Goal: Information Seeking & Learning: Learn about a topic

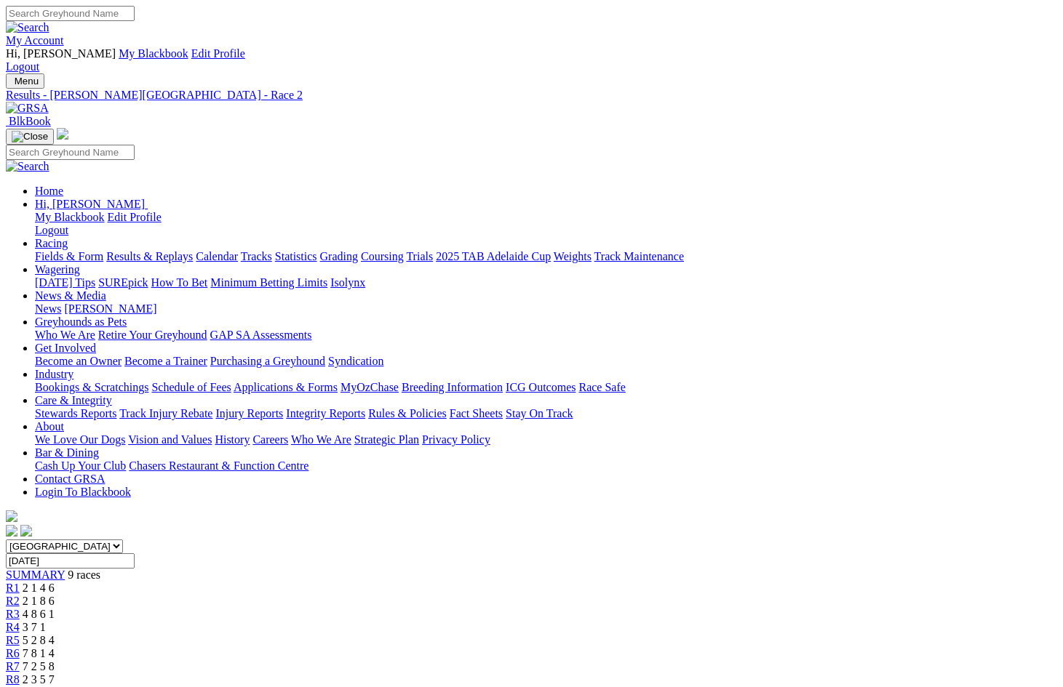
click at [238, 250] on link "Calendar" at bounding box center [217, 256] width 42 height 12
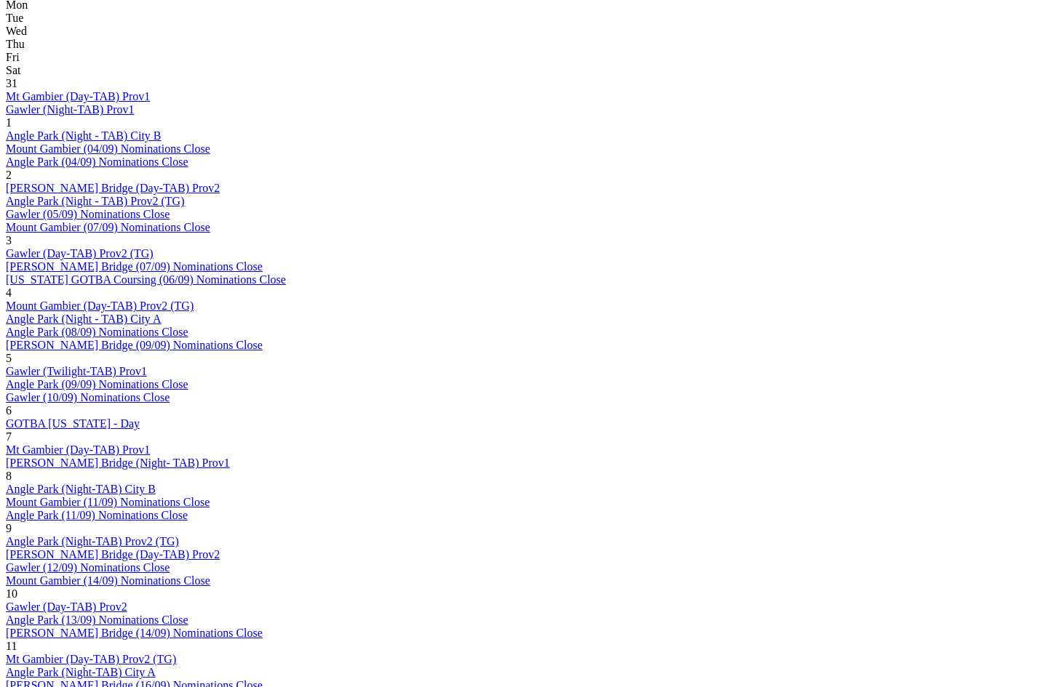
scroll to position [816, 0]
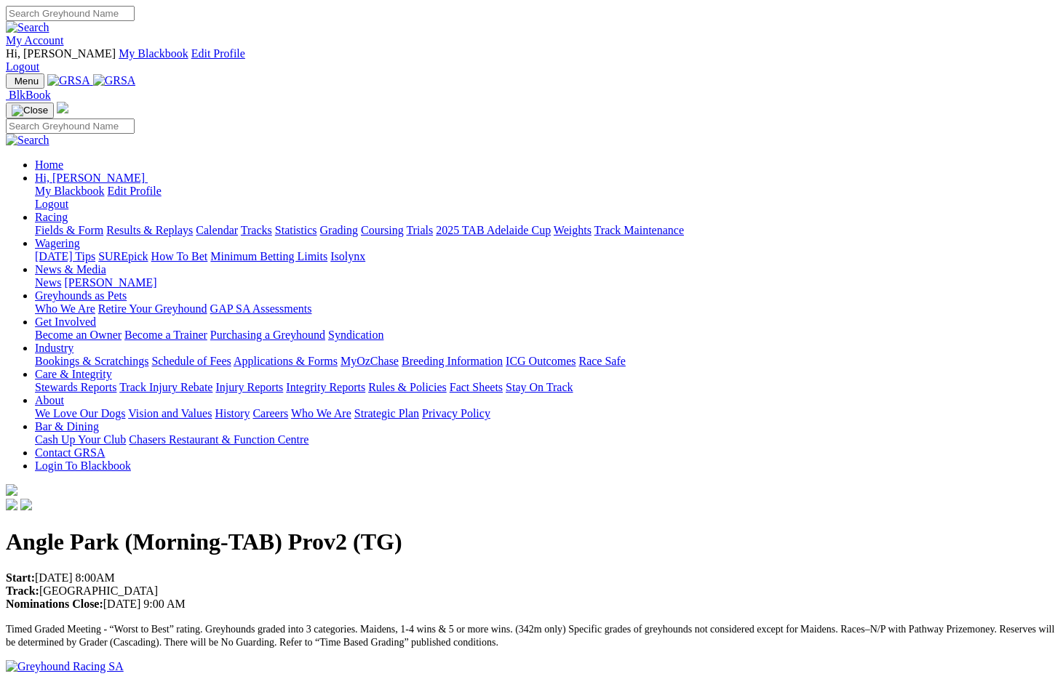
click at [68, 211] on link "Racing" at bounding box center [51, 217] width 33 height 12
click at [186, 224] on link "Results & Replays" at bounding box center [149, 230] width 87 height 12
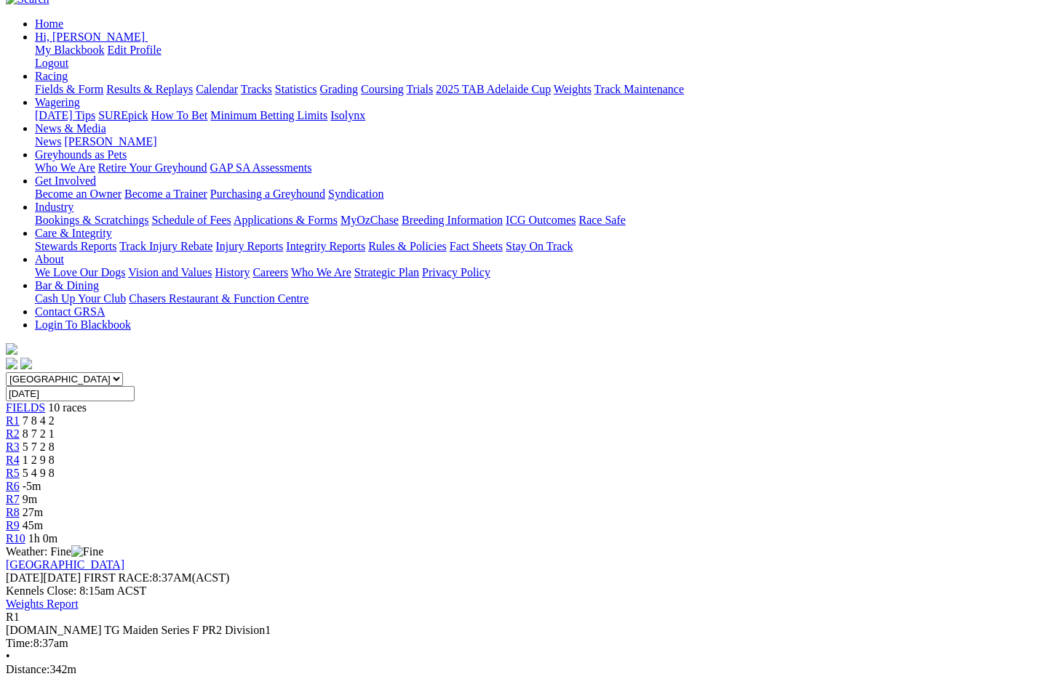
scroll to position [143, 0]
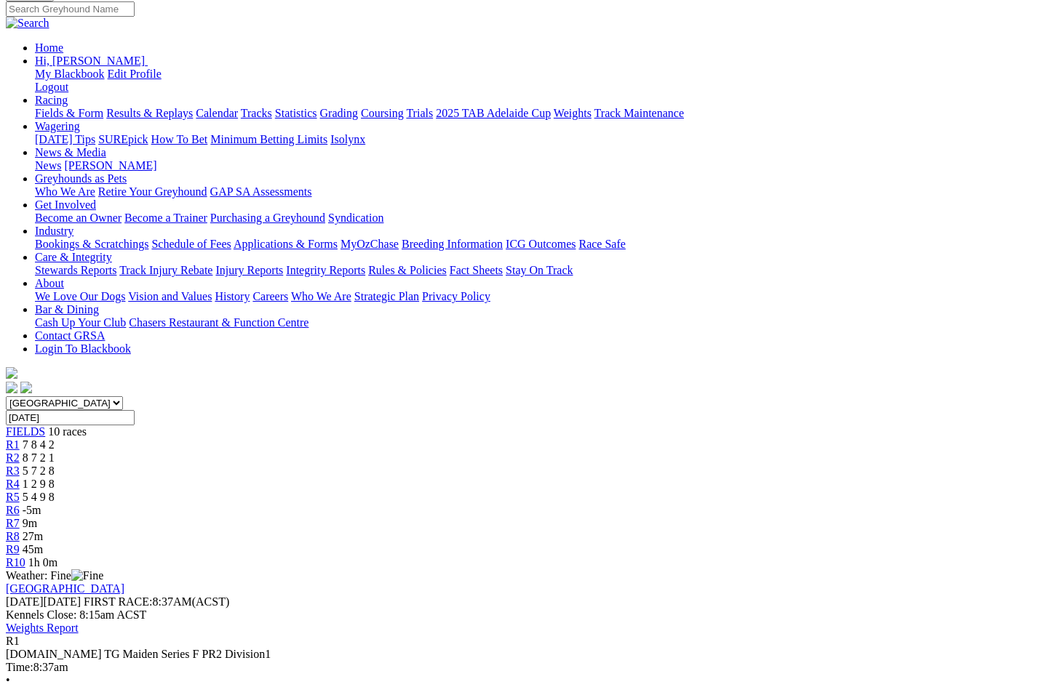
click at [290, 452] on div "R2 8 7 2 1" at bounding box center [531, 458] width 1051 height 13
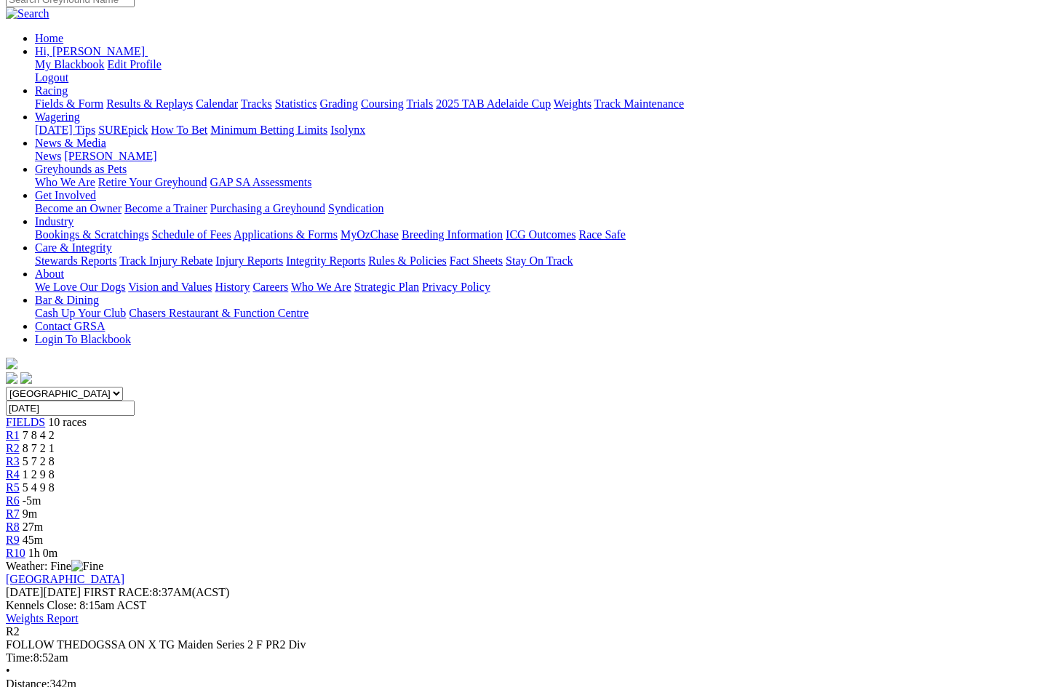
scroll to position [189, 0]
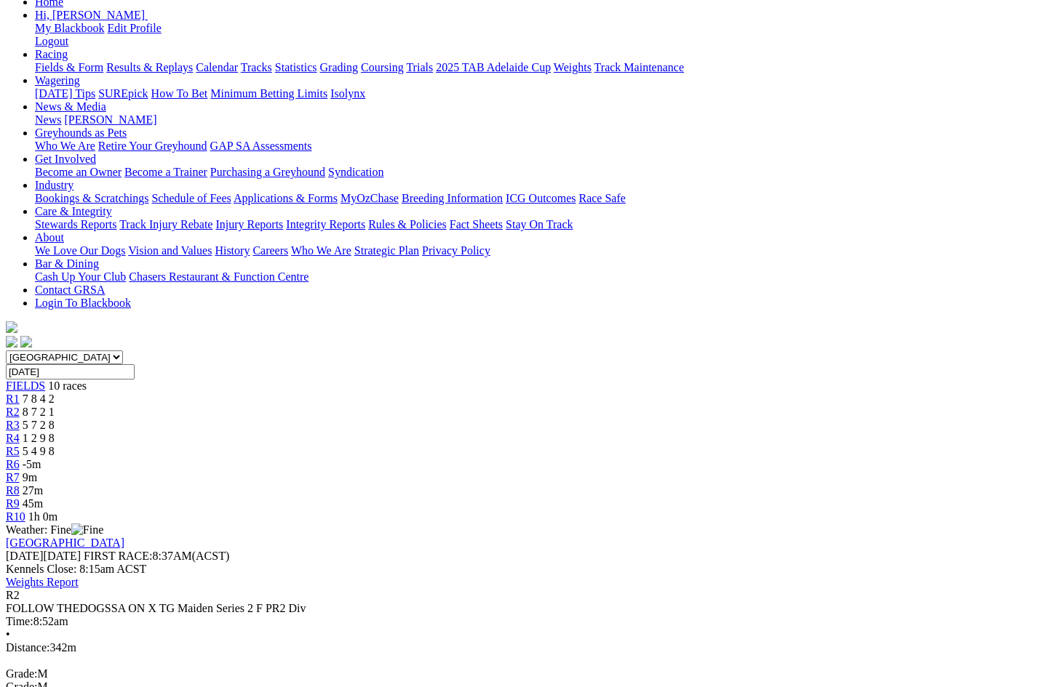
click at [396, 419] on div "R3 5 7 2 8" at bounding box center [531, 425] width 1051 height 13
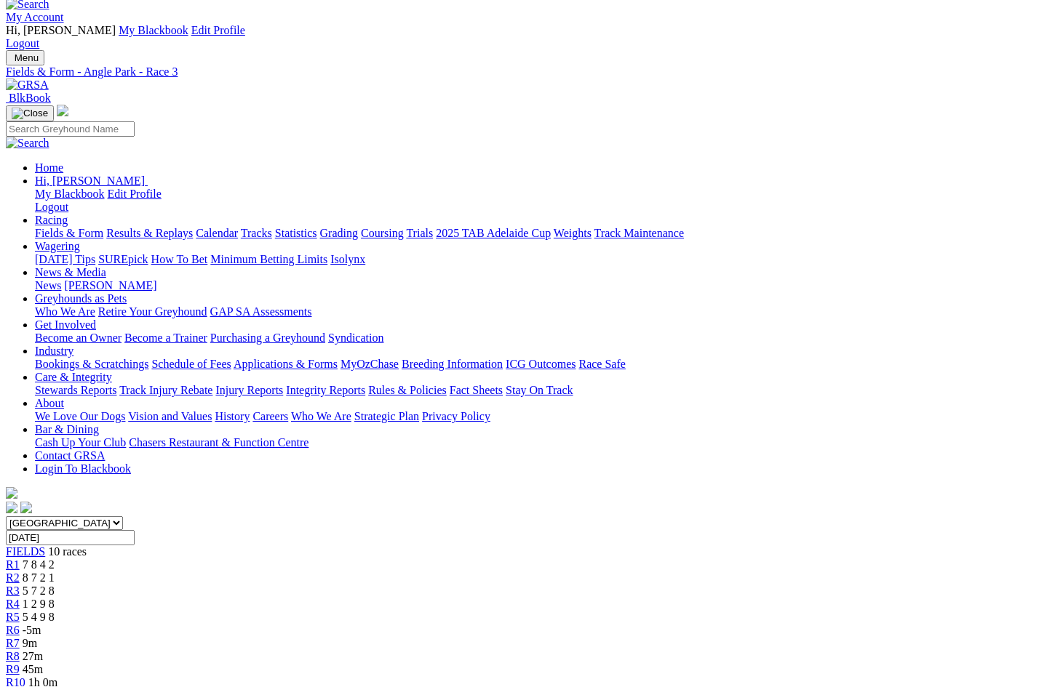
scroll to position [6, 0]
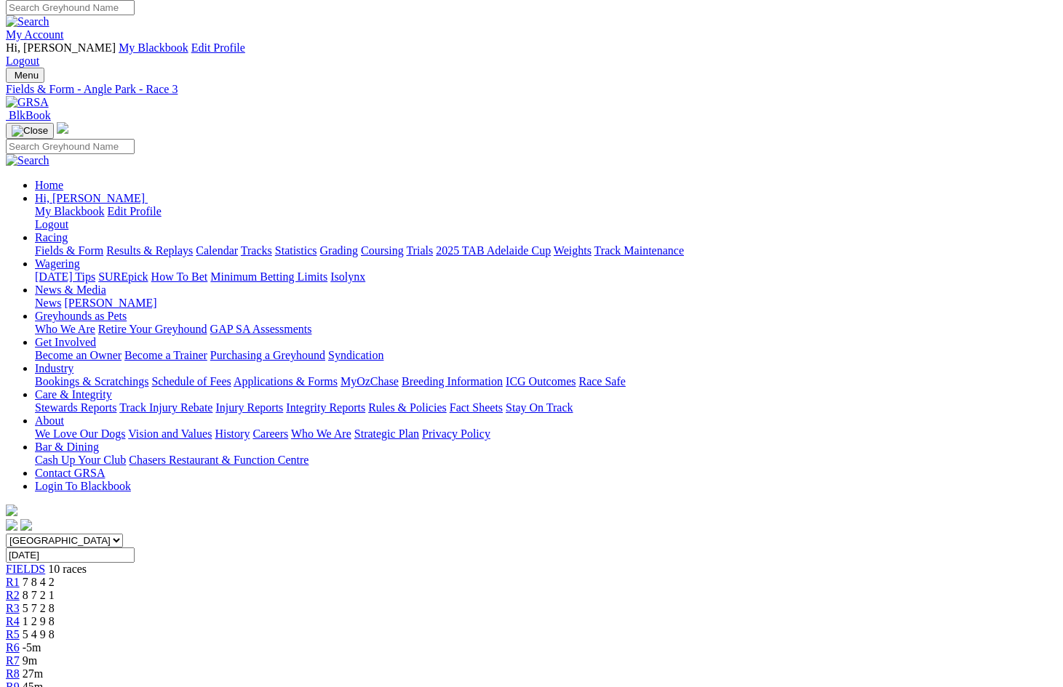
click at [20, 615] on link "R4" at bounding box center [13, 621] width 14 height 12
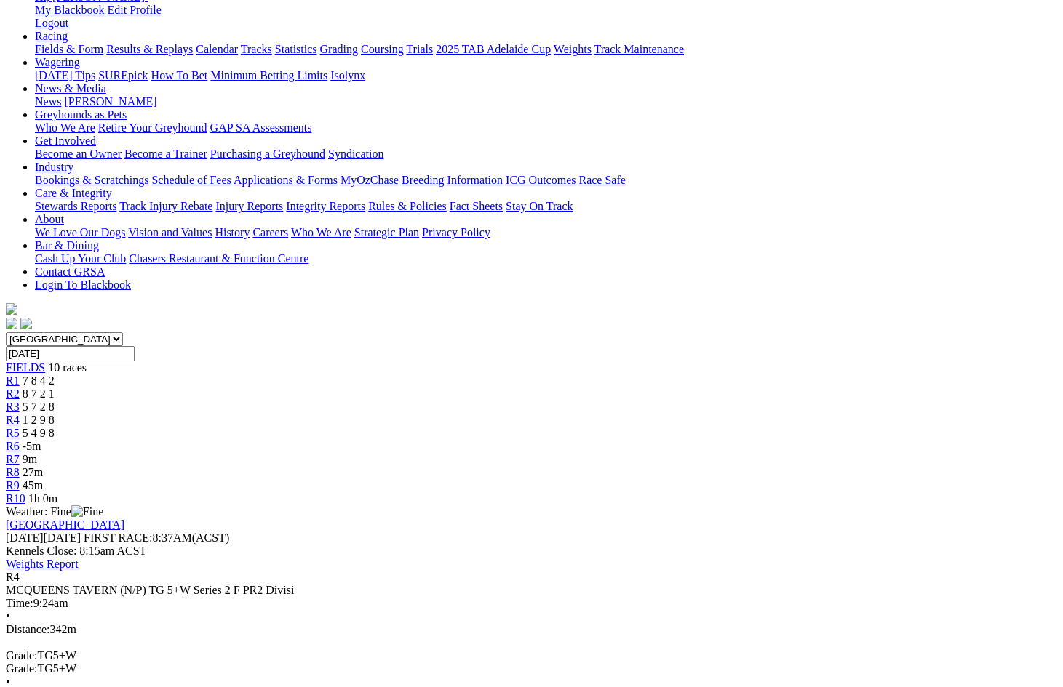
scroll to position [209, 0]
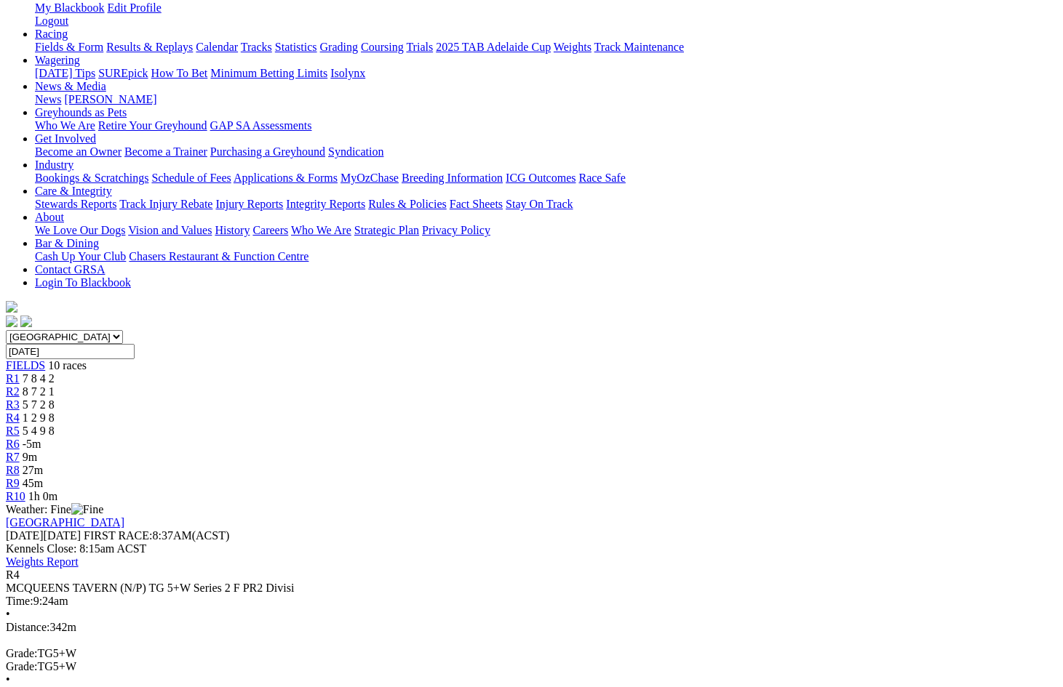
click at [561, 425] on div "R5 5 4 9 8" at bounding box center [531, 431] width 1051 height 13
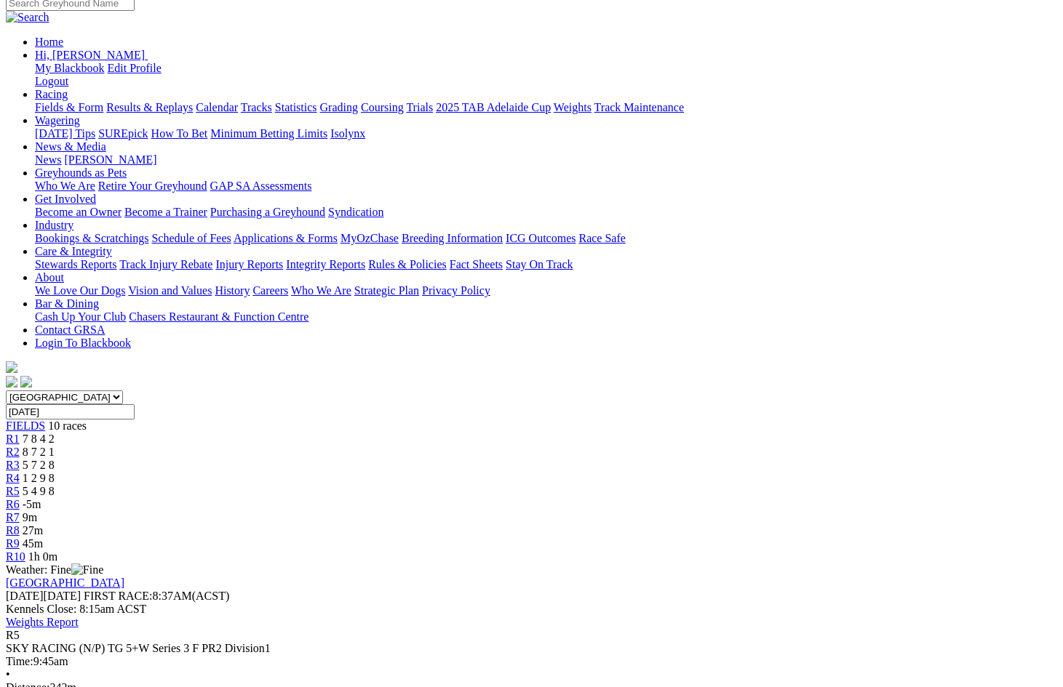
scroll to position [132, 0]
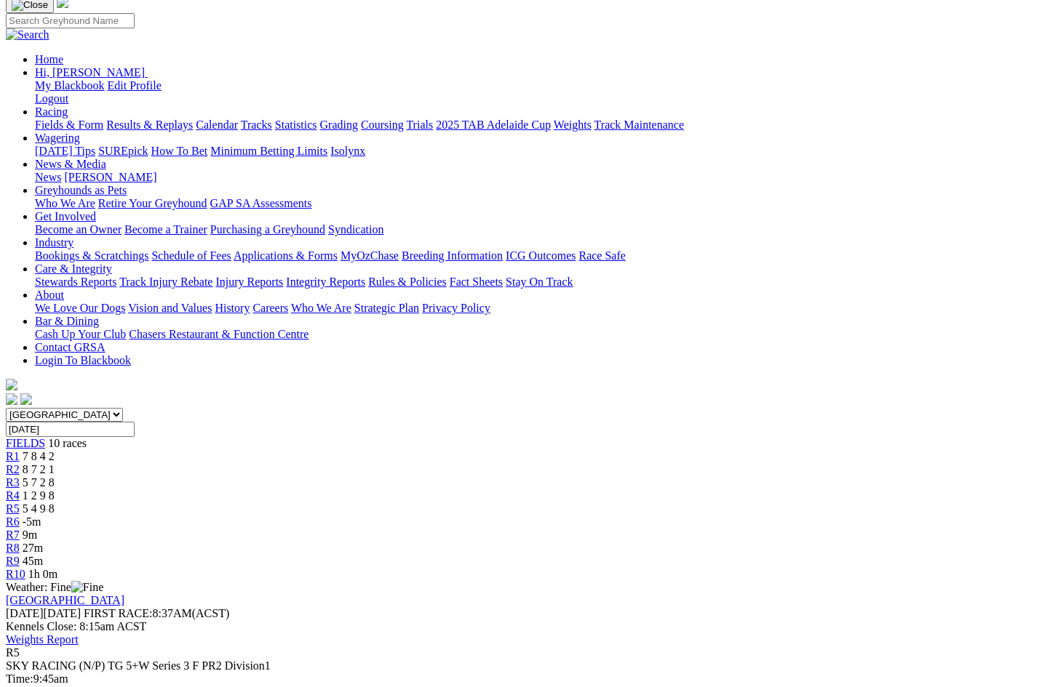
click at [638, 516] on div "R6 -5m" at bounding box center [531, 522] width 1051 height 13
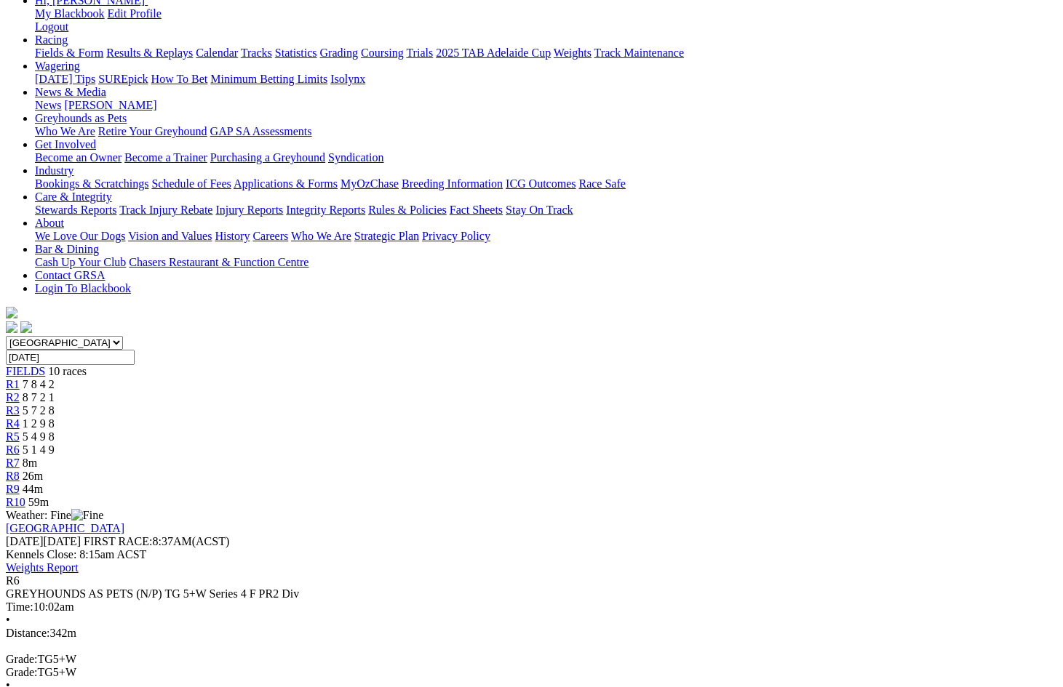
scroll to position [202, 0]
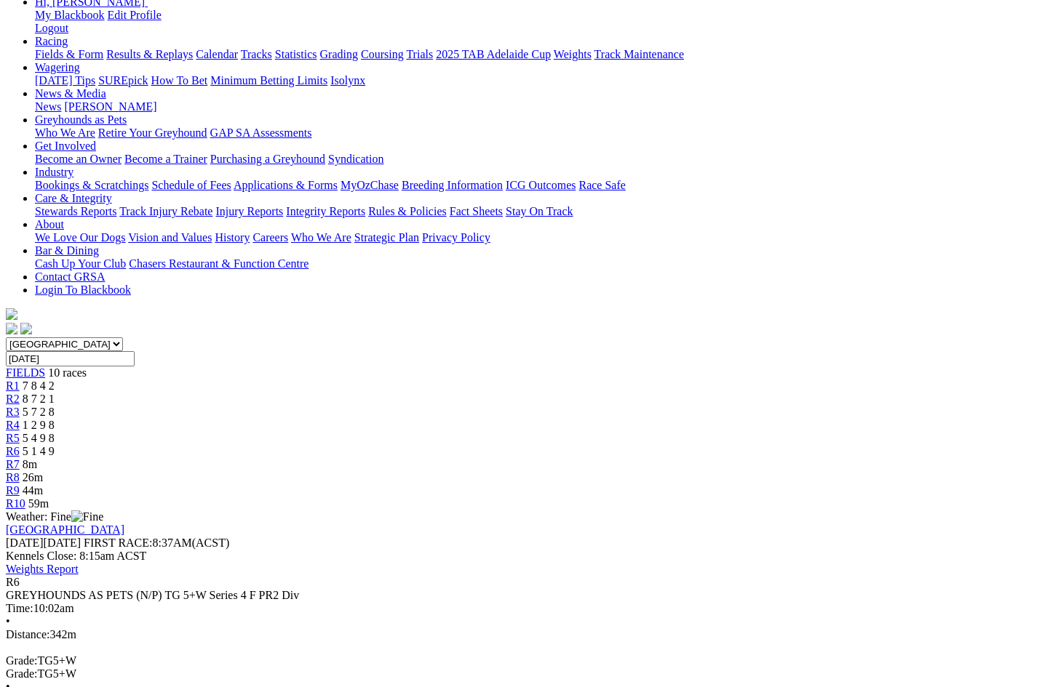
click at [37, 458] on span "8m" at bounding box center [30, 464] width 15 height 12
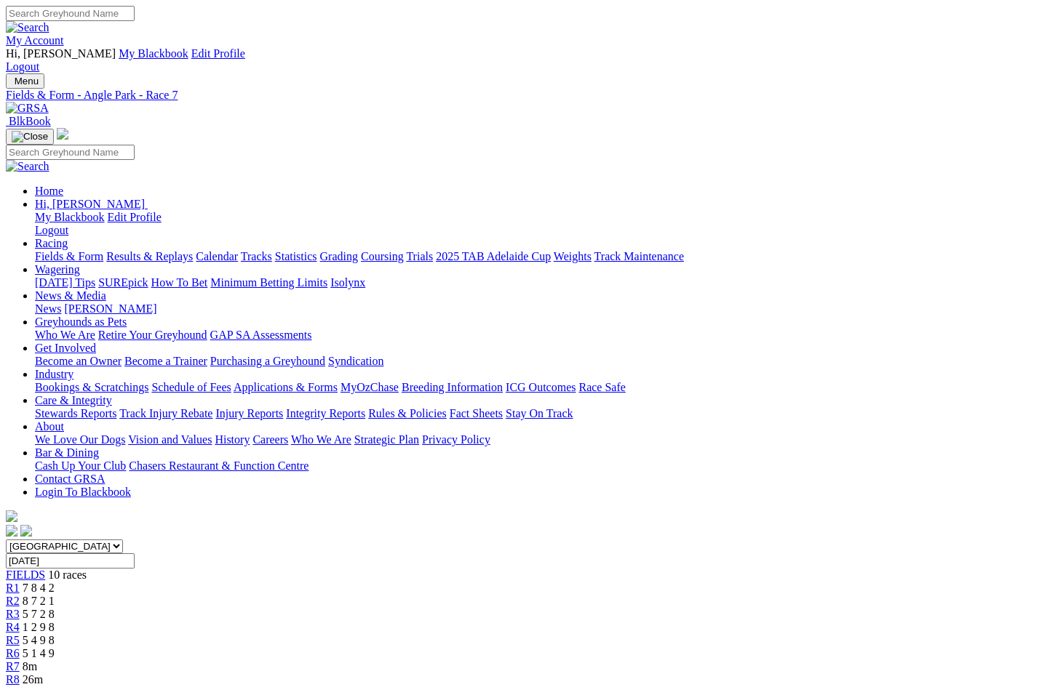
click at [20, 647] on link "R6" at bounding box center [13, 653] width 14 height 12
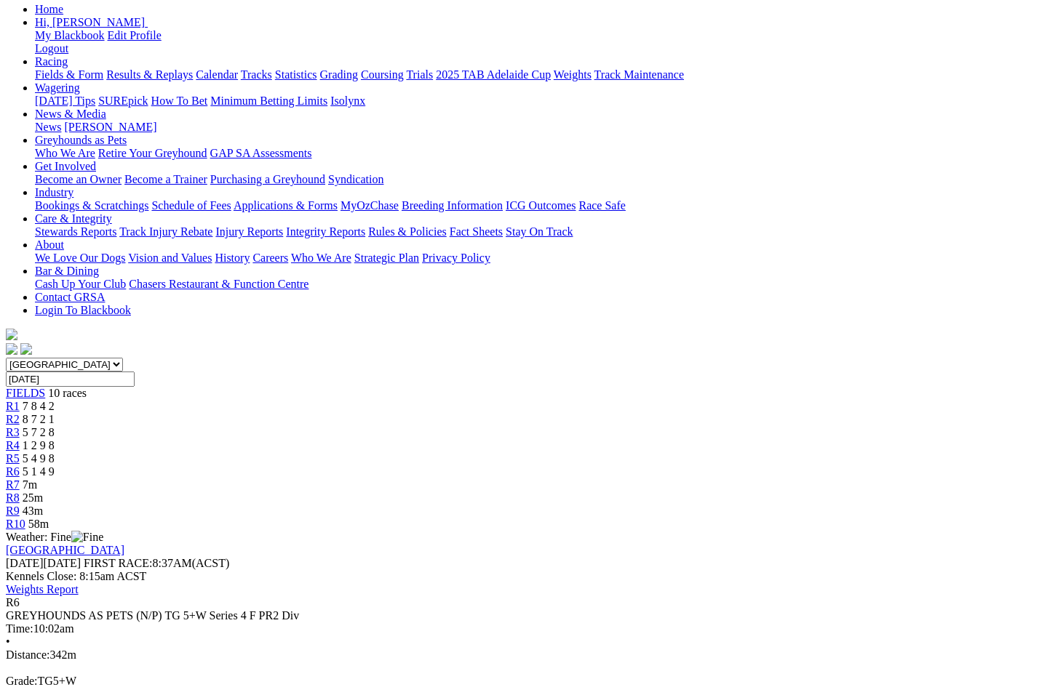
scroll to position [201, 0]
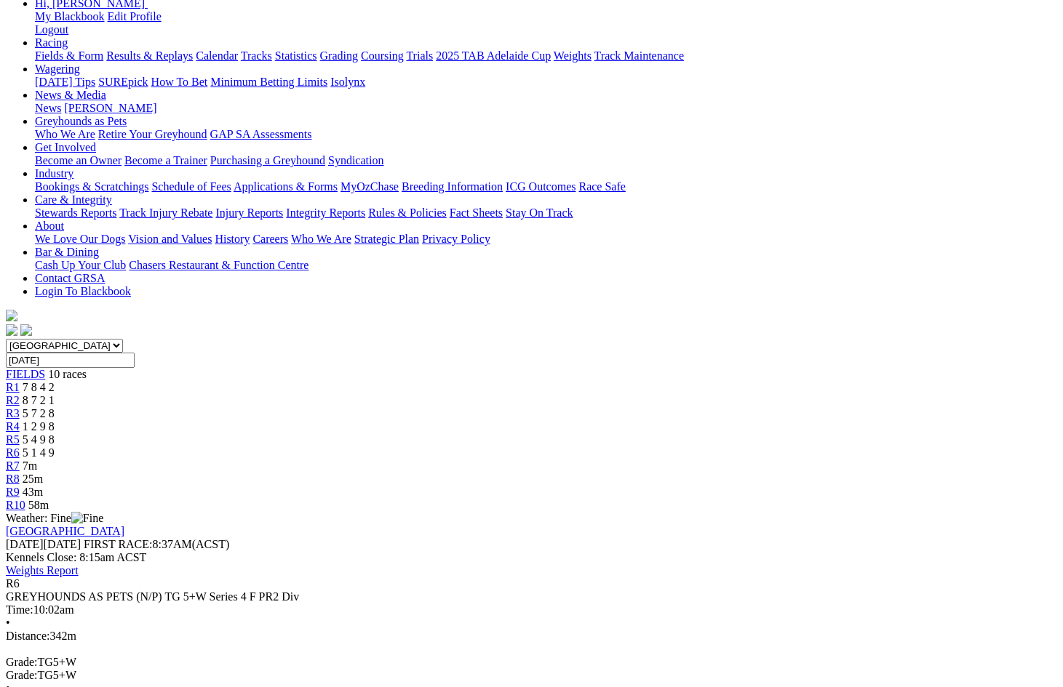
click at [37, 460] on span "7m" at bounding box center [30, 466] width 15 height 12
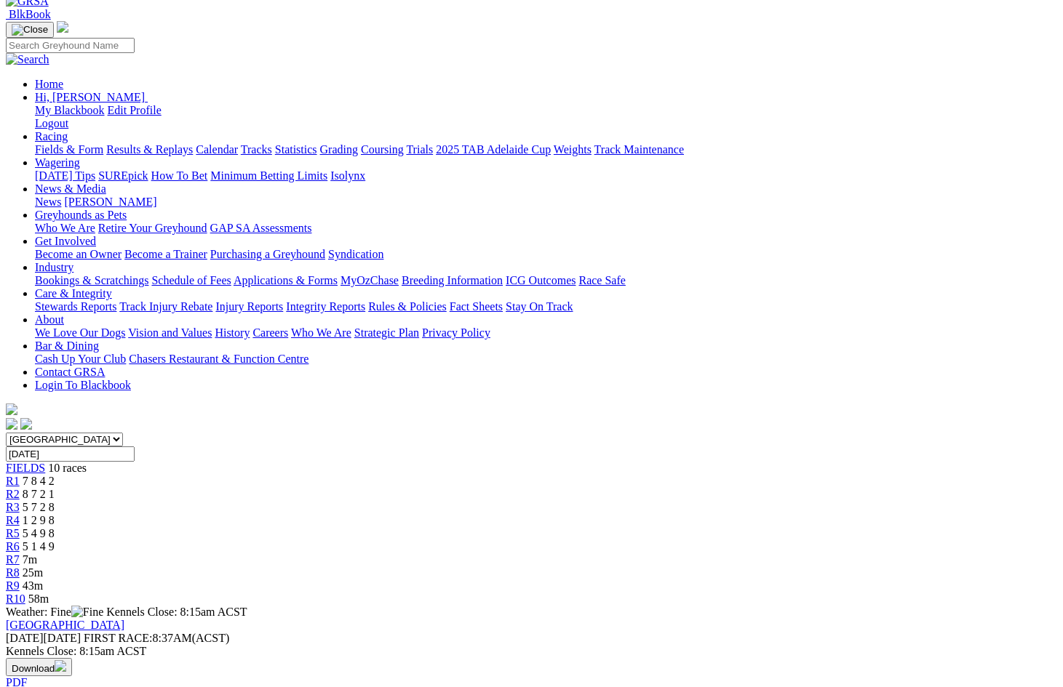
scroll to position [104, 0]
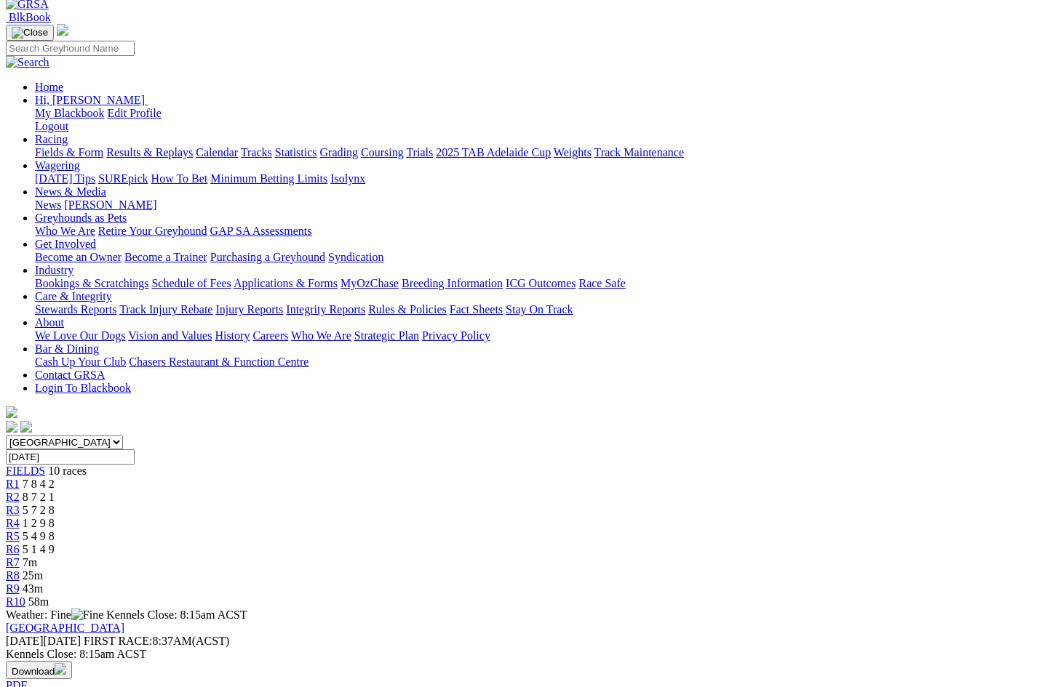
click at [20, 570] on span "R8" at bounding box center [13, 576] width 14 height 12
